Goal: Information Seeking & Learning: Learn about a topic

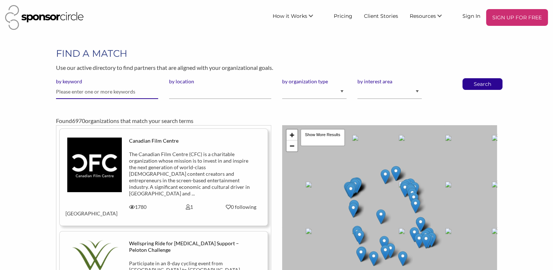
click at [102, 98] on input "text" at bounding box center [107, 92] width 102 height 14
type input "spc"
click at [471, 79] on button "Search" at bounding box center [483, 84] width 24 height 11
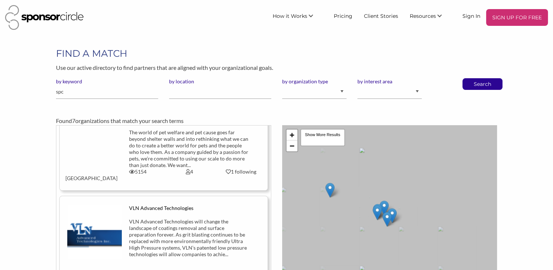
scroll to position [276, 0]
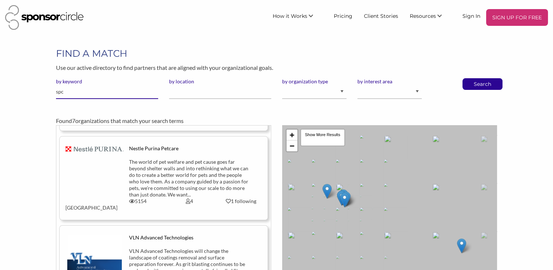
click at [79, 94] on input "spc" at bounding box center [107, 92] width 102 height 14
type input "student price card"
click at [471, 79] on button "Search" at bounding box center [483, 84] width 24 height 11
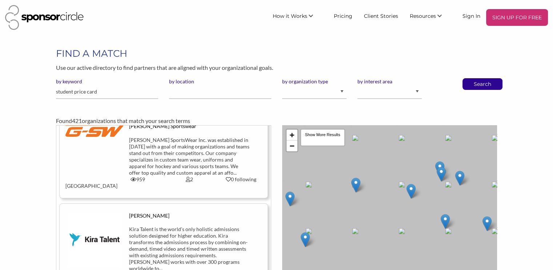
scroll to position [938, 0]
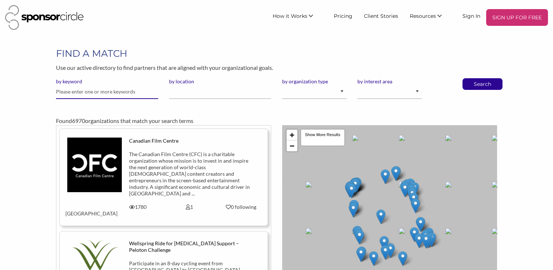
click at [79, 88] on input "text" at bounding box center [107, 92] width 102 height 14
type input "pernod"
click at [471, 79] on button "Search" at bounding box center [483, 84] width 24 height 11
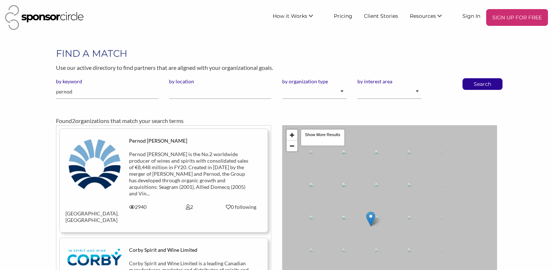
click at [145, 168] on div "Pernod [PERSON_NAME] is the No.2 worldwide producer of wines and spirits with c…" at bounding box center [189, 174] width 121 height 46
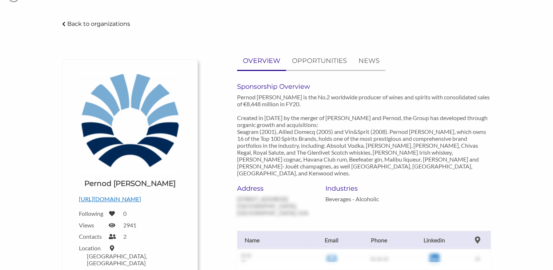
scroll to position [89, 0]
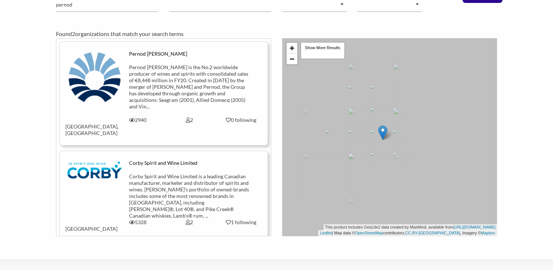
scroll to position [92, 0]
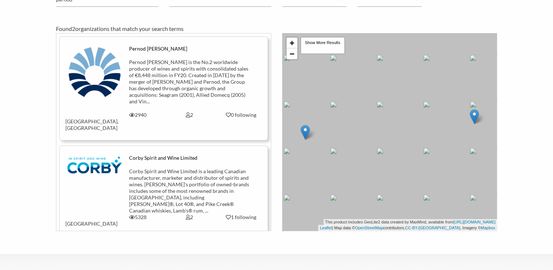
click at [91, 160] on img at bounding box center [94, 165] width 58 height 21
